Goal: Task Accomplishment & Management: Manage account settings

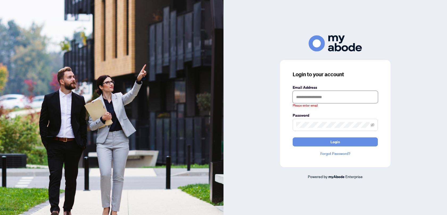
type input "**********"
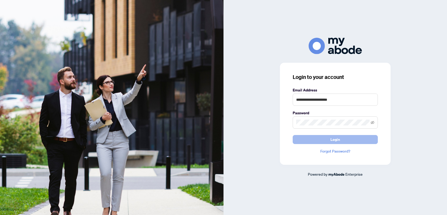
click at [332, 139] on span "Login" at bounding box center [336, 139] width 10 height 9
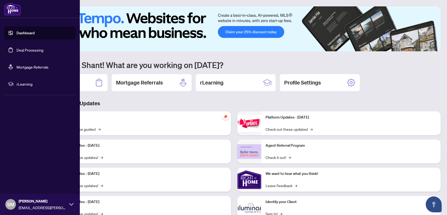
click at [17, 48] on link "Deal Processing" at bounding box center [30, 50] width 27 height 5
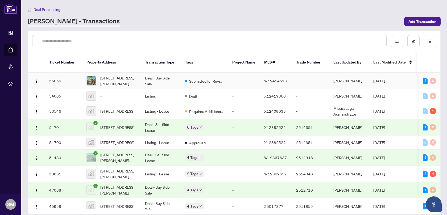
click at [161, 82] on td "Deal - Buy Side Sale" at bounding box center [161, 81] width 40 height 16
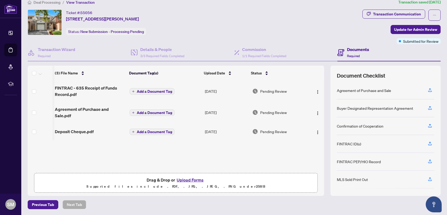
scroll to position [0, 2]
click at [92, 113] on span "Agreement of Purchase and Sale.pdf" at bounding box center [90, 112] width 70 height 13
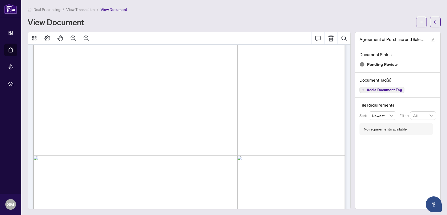
scroll to position [84, 0]
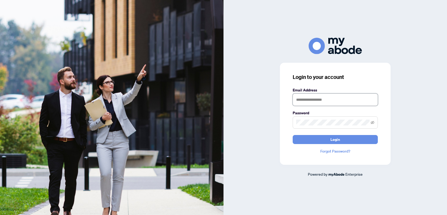
click at [334, 101] on input "text" at bounding box center [335, 100] width 85 height 12
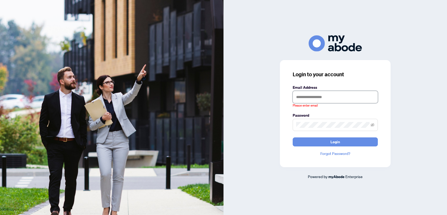
type input "**********"
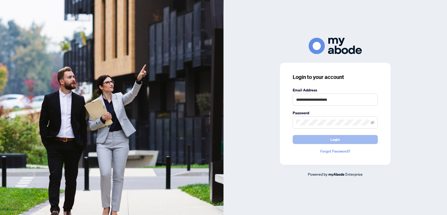
click at [307, 138] on button "Login" at bounding box center [335, 139] width 85 height 9
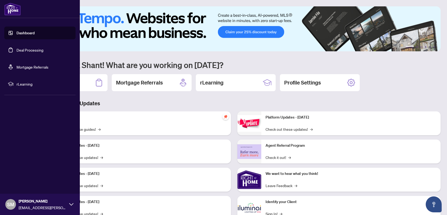
click at [17, 48] on link "Deal Processing" at bounding box center [30, 50] width 27 height 5
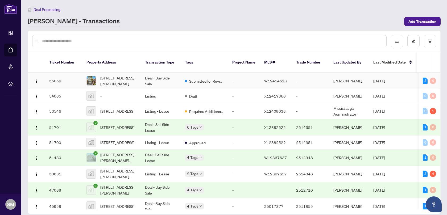
click at [139, 80] on td "[STREET_ADDRESS][PERSON_NAME]" at bounding box center [111, 81] width 59 height 16
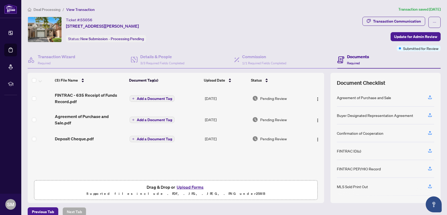
scroll to position [7, 0]
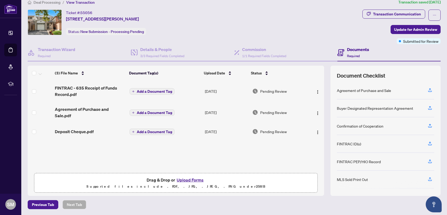
click at [179, 179] on button "Upload Forms" at bounding box center [190, 180] width 30 height 7
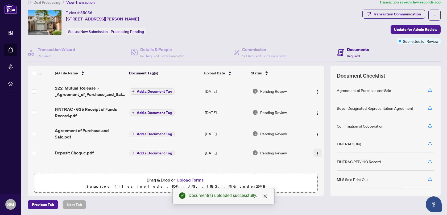
click at [316, 155] on span "button" at bounding box center [318, 153] width 4 height 6
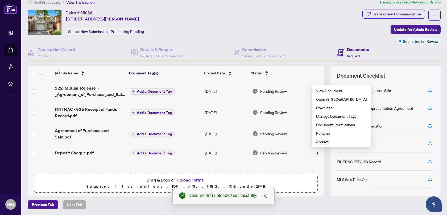
click at [304, 32] on div "Ticket #: 55056 [STREET_ADDRESS][PERSON_NAME] Status: New Submission - Processi…" at bounding box center [194, 23] width 333 height 26
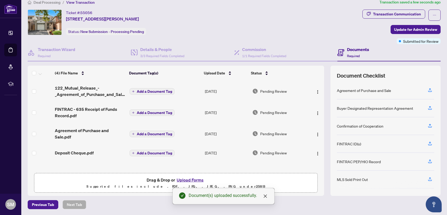
click at [361, 60] on div "Documents Required" at bounding box center [388, 52] width 103 height 17
click at [399, 29] on span "Update for Admin Review" at bounding box center [415, 29] width 43 height 9
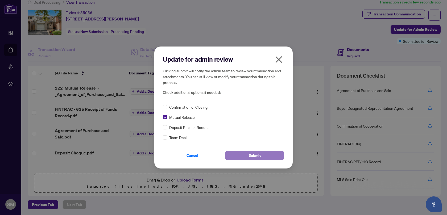
click at [264, 157] on button "Submit" at bounding box center [254, 155] width 59 height 9
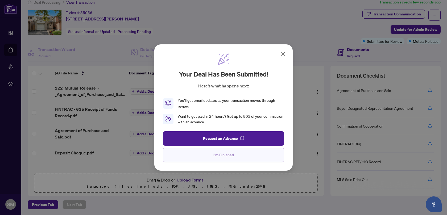
click at [230, 159] on span "I'm Finished" at bounding box center [223, 155] width 20 height 9
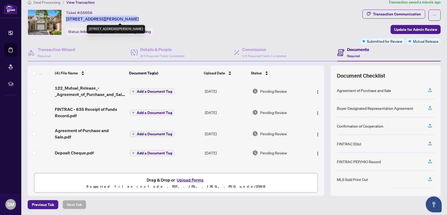
drag, startPoint x: 66, startPoint y: 18, endPoint x: 122, endPoint y: 20, distance: 55.9
click at [122, 20] on span "[STREET_ADDRESS][PERSON_NAME]" at bounding box center [102, 19] width 73 height 6
copy span "[STREET_ADDRESS][PERSON_NAME]"
